Goal: Task Accomplishment & Management: Manage account settings

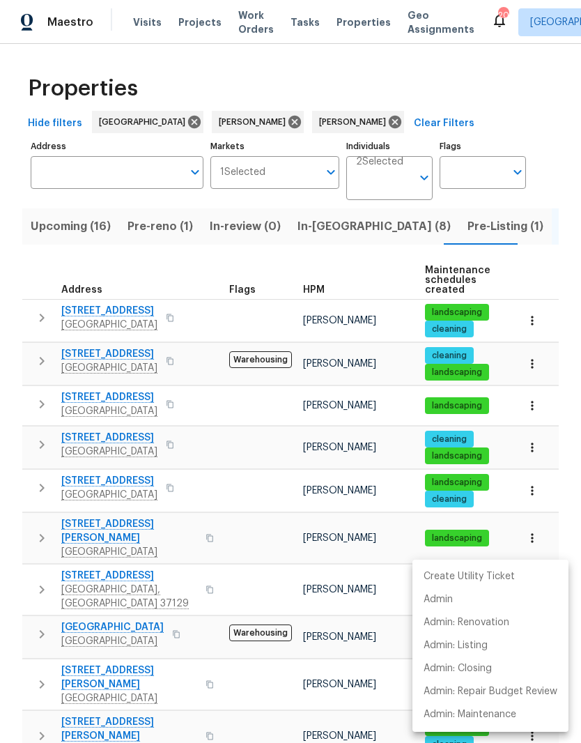
scroll to position [167, 0]
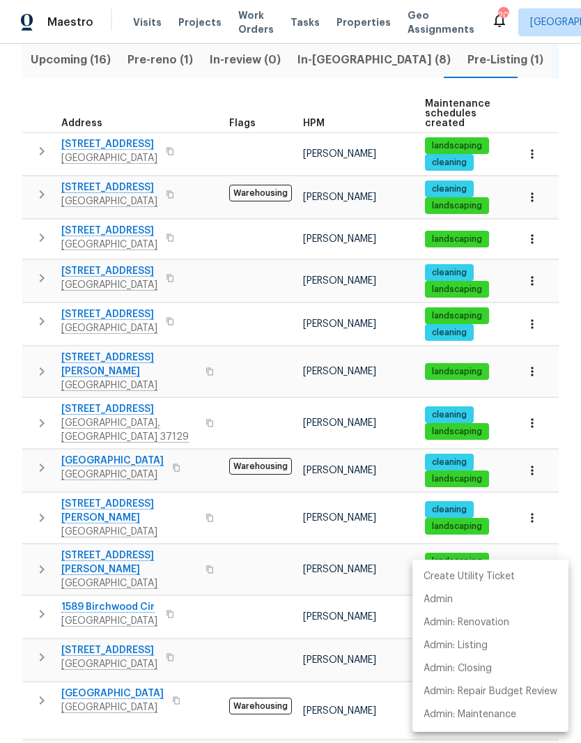
click at [231, 524] on div at bounding box center [290, 371] width 581 height 743
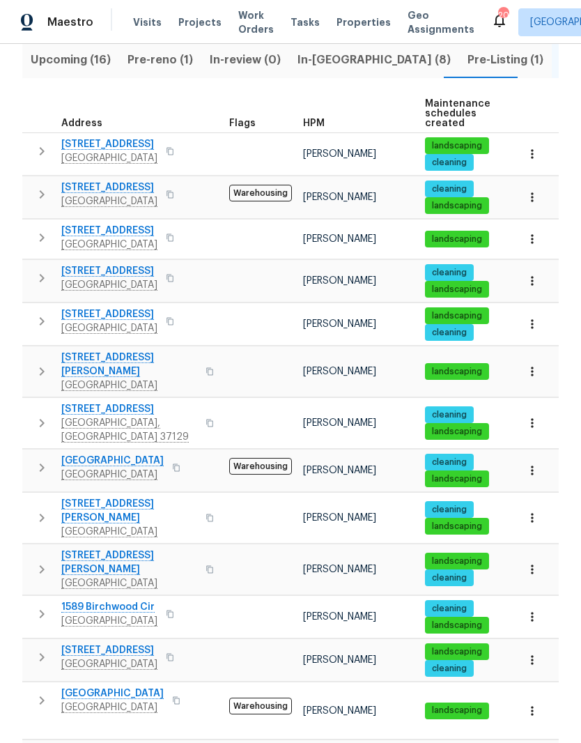
click at [328, 50] on span "In-[GEOGRAPHIC_DATA] (8)" at bounding box center [374, 60] width 153 height 20
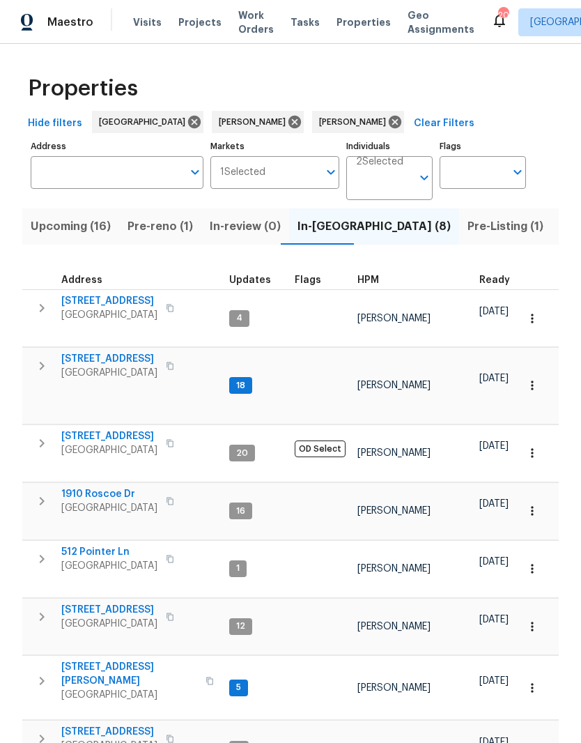
click at [315, 231] on span "In-reno (8)" at bounding box center [374, 227] width 153 height 20
click at [116, 660] on span "[STREET_ADDRESS][PERSON_NAME]" at bounding box center [129, 674] width 136 height 28
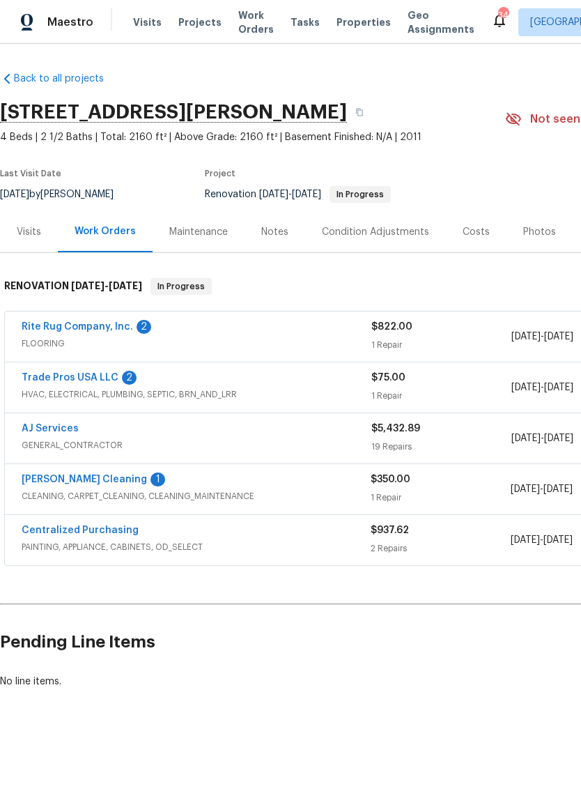
click at [105, 330] on link "Rite Rug Company, Inc." at bounding box center [77, 327] width 111 height 10
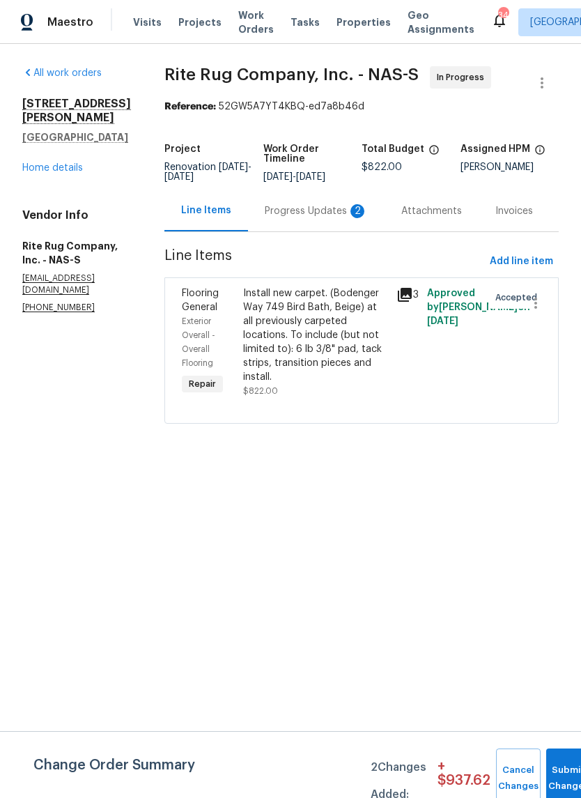
click at [311, 218] on div "Progress Updates 2" at bounding box center [316, 211] width 103 height 14
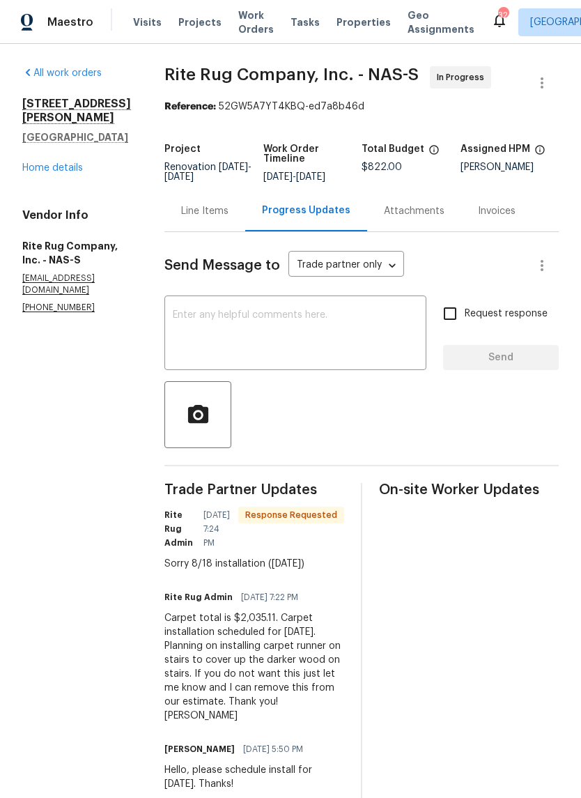
click at [82, 163] on link "Home details" at bounding box center [52, 168] width 61 height 10
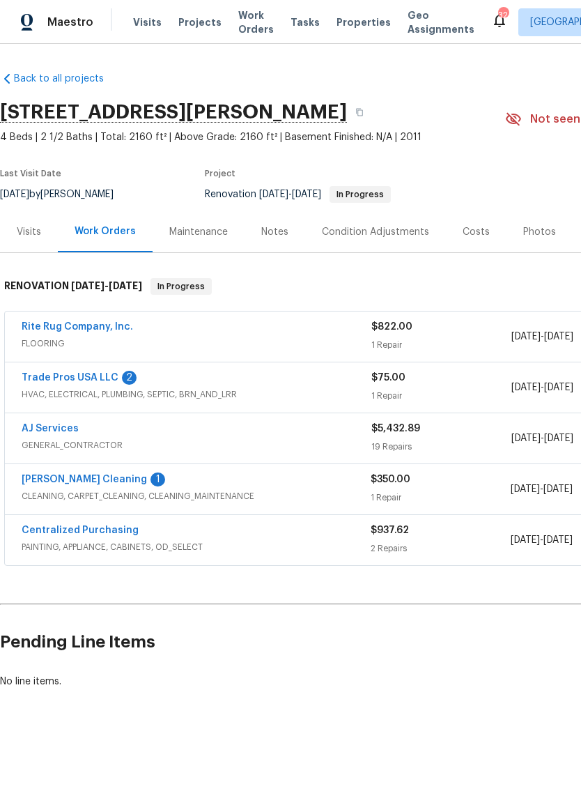
click at [67, 432] on link "AJ Services" at bounding box center [50, 429] width 57 height 10
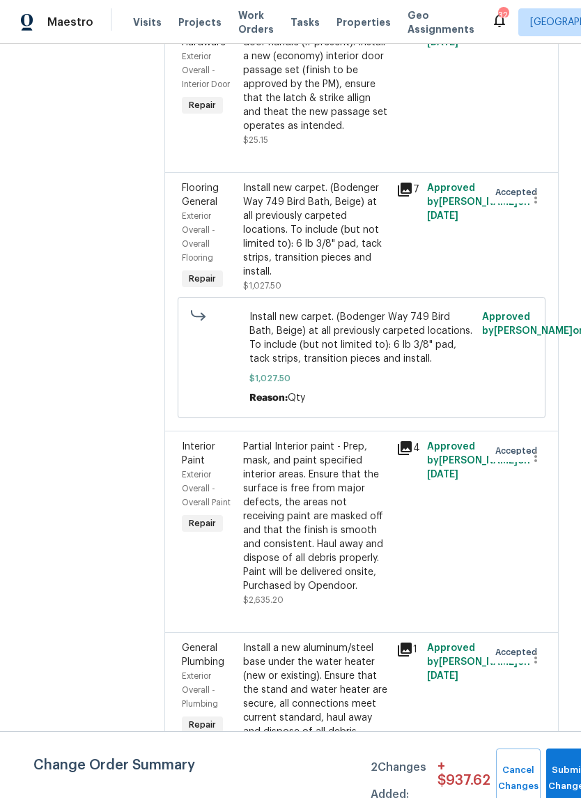
scroll to position [1808, 0]
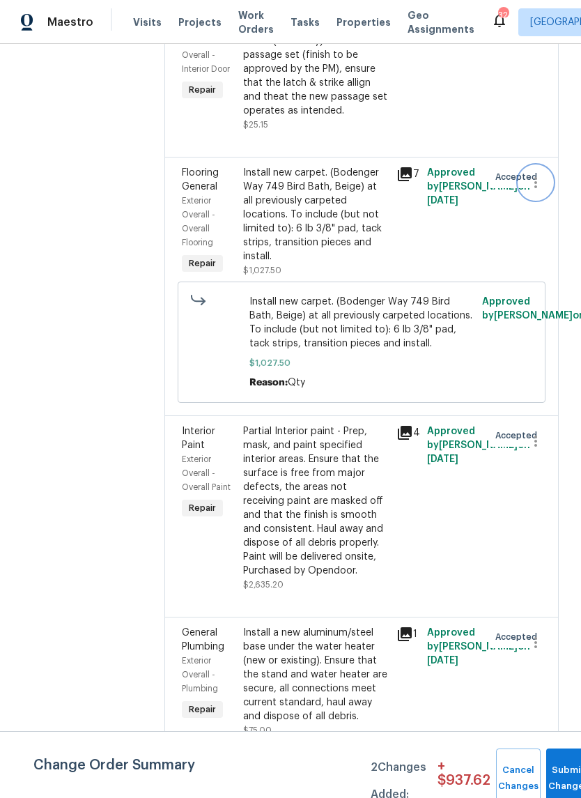
click at [538, 199] on button "button" at bounding box center [535, 182] width 33 height 33
click at [550, 215] on li "Cancel" at bounding box center [543, 219] width 54 height 23
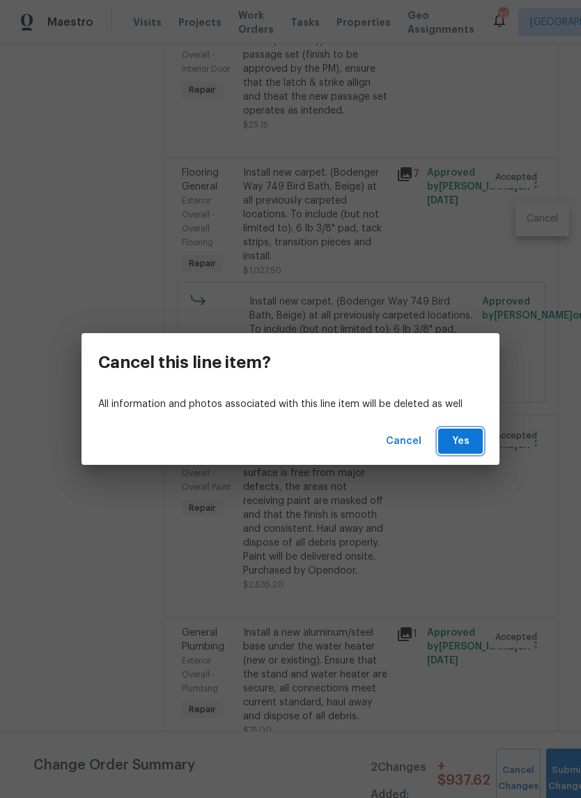
click at [467, 435] on span "Yes" at bounding box center [460, 441] width 22 height 17
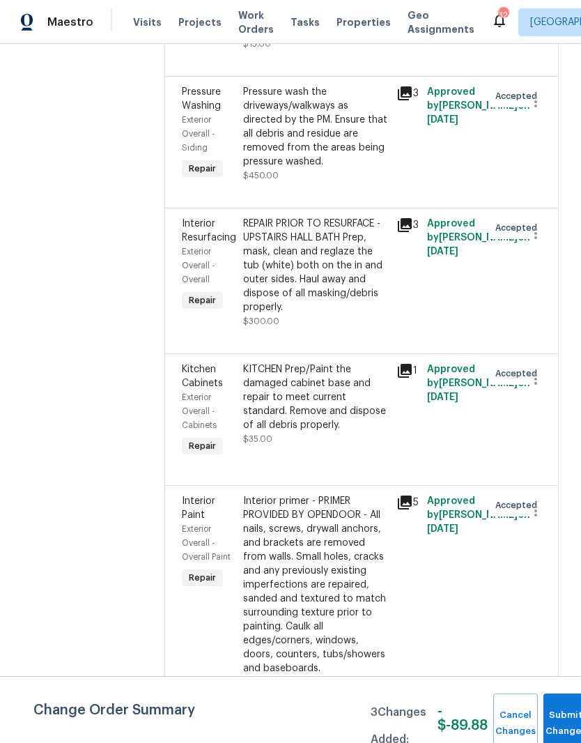
scroll to position [57, 0]
click at [553, 716] on button "Submit Changes" at bounding box center [566, 723] width 45 height 60
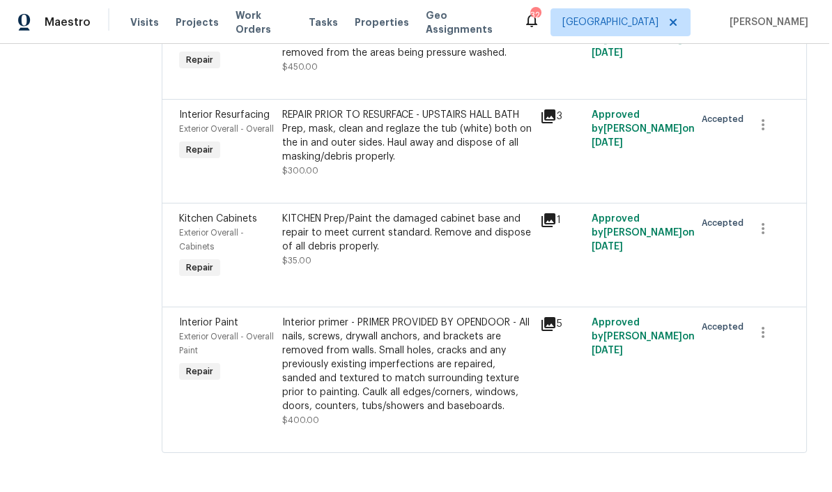
scroll to position [1906, 0]
